Goal: Transaction & Acquisition: Download file/media

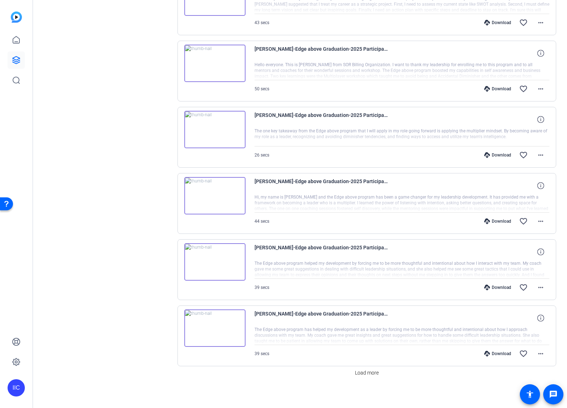
scroll to position [388, 0]
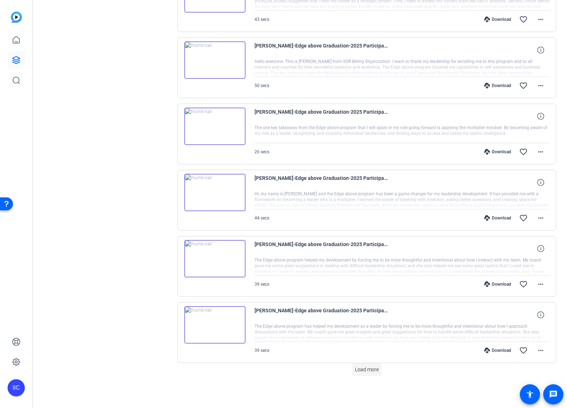
click at [374, 369] on span "Load more" at bounding box center [367, 370] width 24 height 8
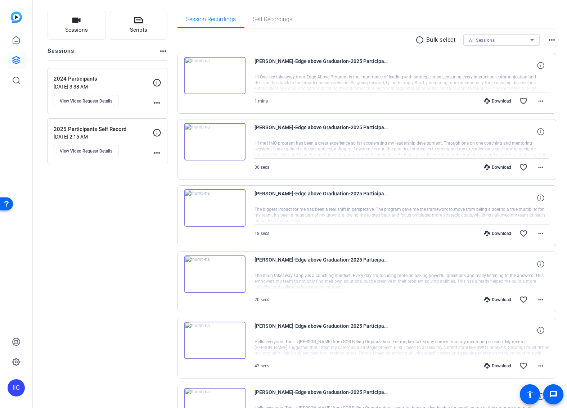
scroll to position [4, 0]
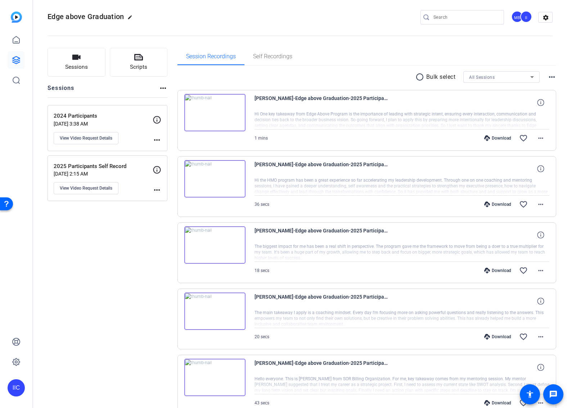
click at [415, 78] on mat-icon "radio_button_unchecked" at bounding box center [420, 77] width 11 height 9
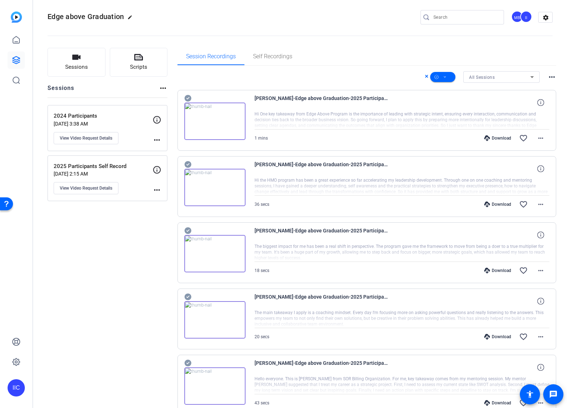
click at [186, 96] on icon at bounding box center [187, 98] width 7 height 7
click at [186, 163] on icon at bounding box center [187, 164] width 7 height 7
click at [185, 231] on icon at bounding box center [187, 230] width 7 height 7
click at [186, 298] on icon at bounding box center [187, 297] width 7 height 7
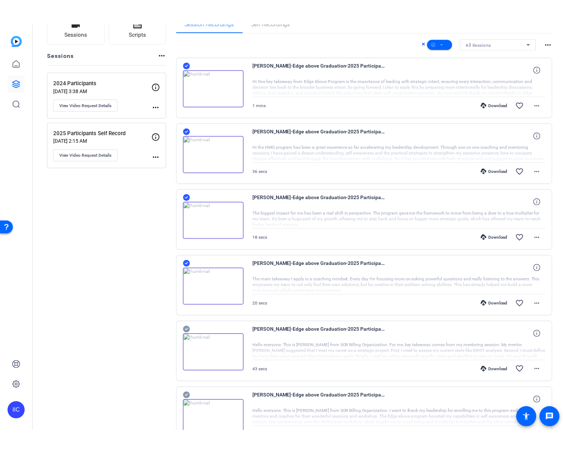
scroll to position [47, 0]
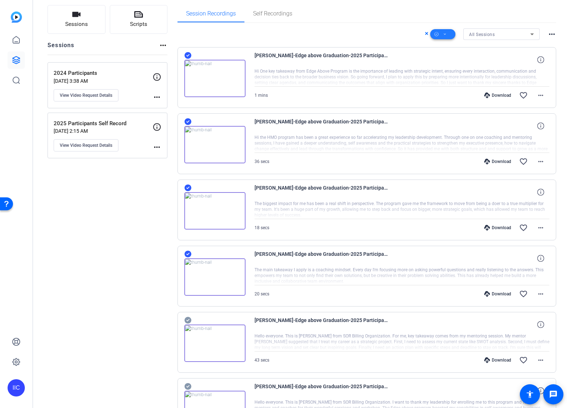
click at [443, 35] on icon at bounding box center [445, 34] width 4 height 9
click at [442, 74] on span "Download MP4" at bounding box center [451, 72] width 38 height 9
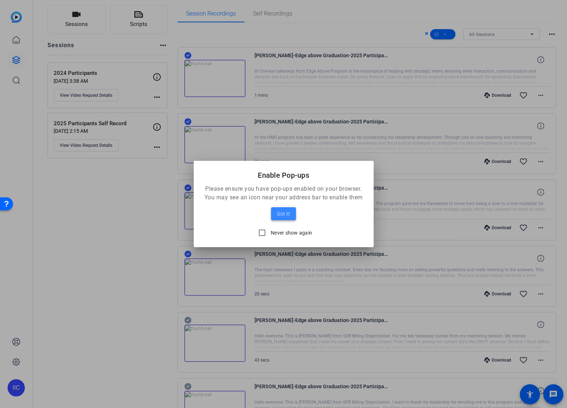
click at [287, 217] on span "Got it!" at bounding box center [283, 213] width 13 height 9
